Goal: Task Accomplishment & Management: Use online tool/utility

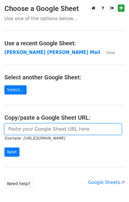
click at [20, 131] on input "url" at bounding box center [62, 128] width 117 height 11
type input "[URL][DOMAIN_NAME]"
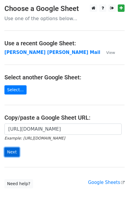
click at [15, 153] on input "Next" at bounding box center [11, 151] width 15 height 9
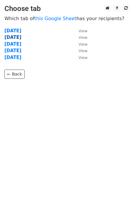
click at [14, 37] on strong "Tuesday" at bounding box center [12, 37] width 17 height 5
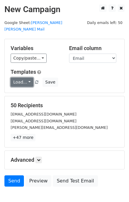
click at [16, 77] on link "Load..." at bounding box center [22, 81] width 23 height 9
